Goal: Information Seeking & Learning: Learn about a topic

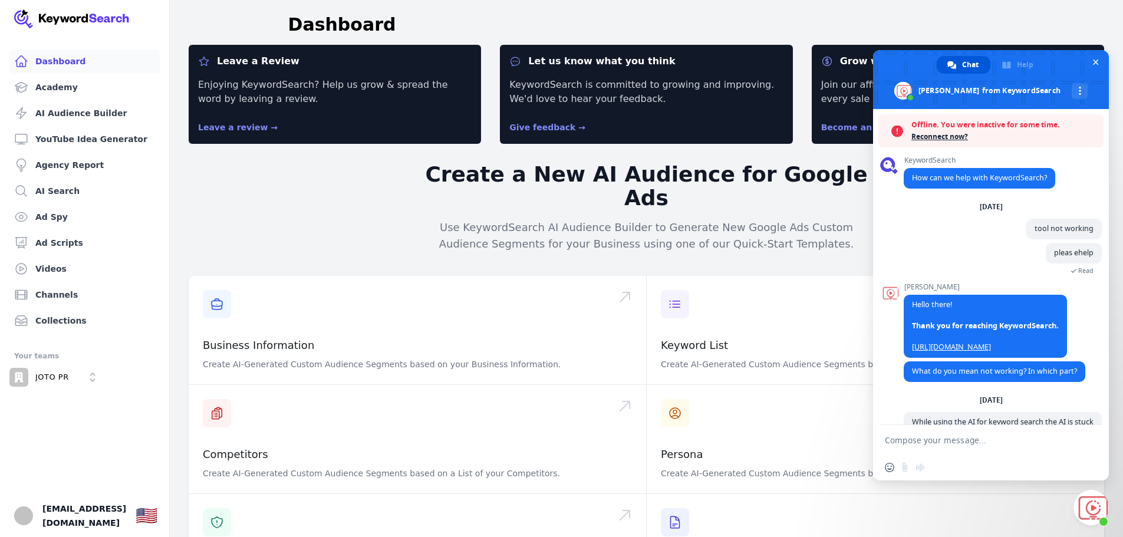
scroll to position [159, 0]
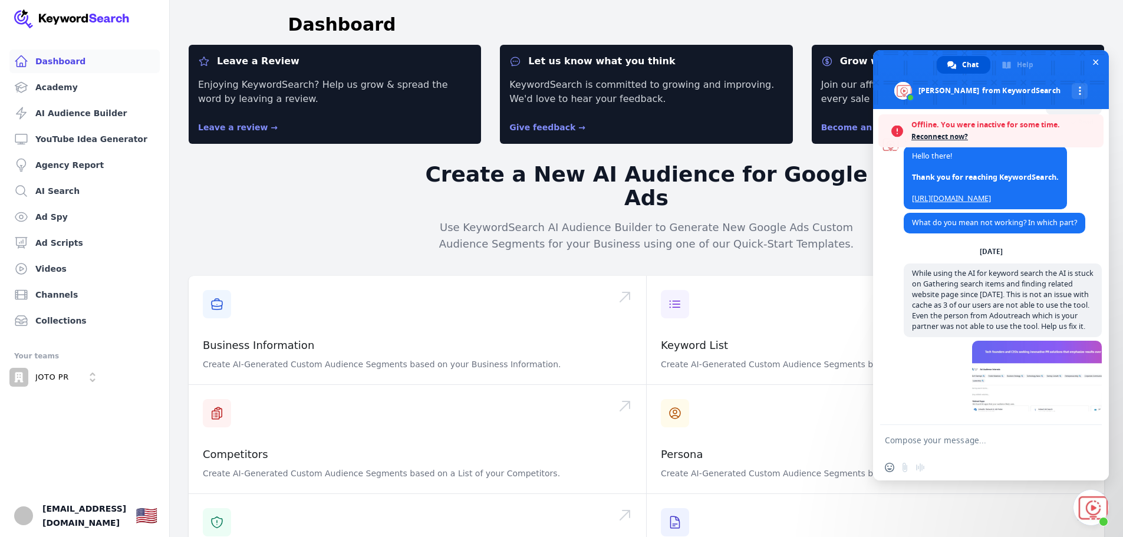
click at [951, 133] on span "Reconnect now?" at bounding box center [1005, 137] width 186 height 12
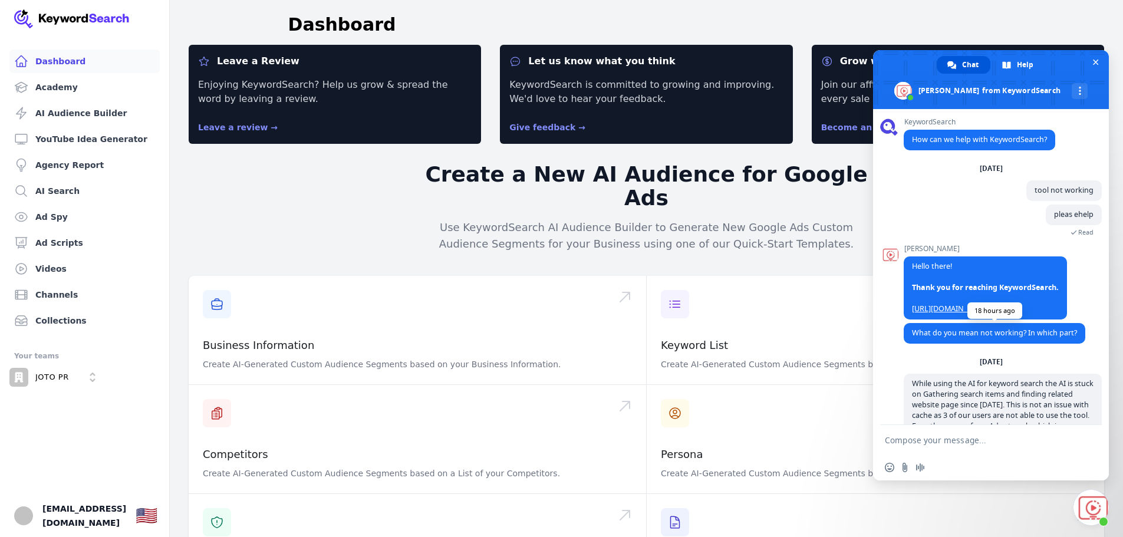
scroll to position [121, 0]
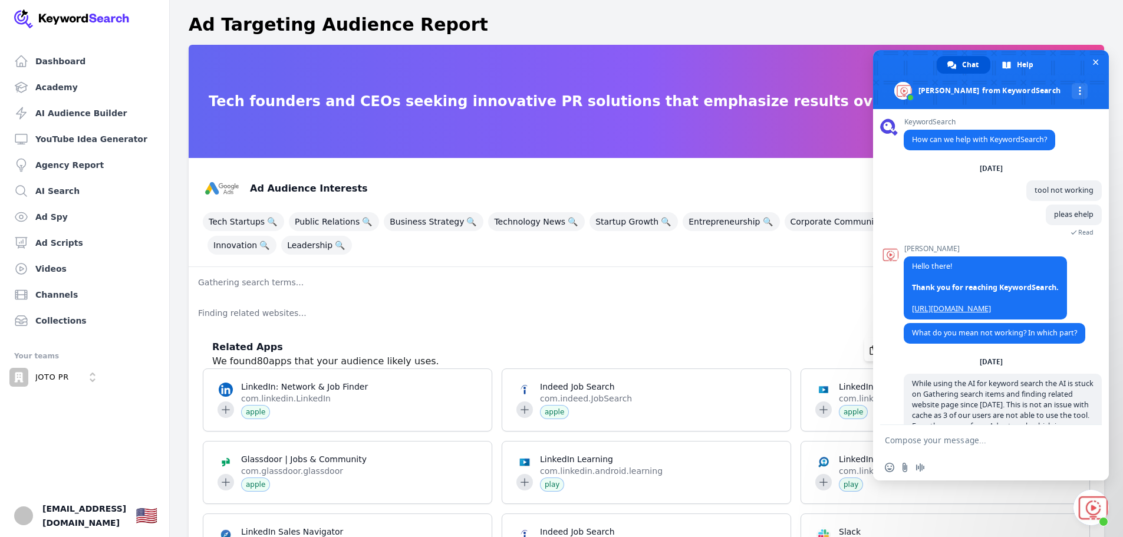
scroll to position [121, 0]
